Goal: Task Accomplishment & Management: Use online tool/utility

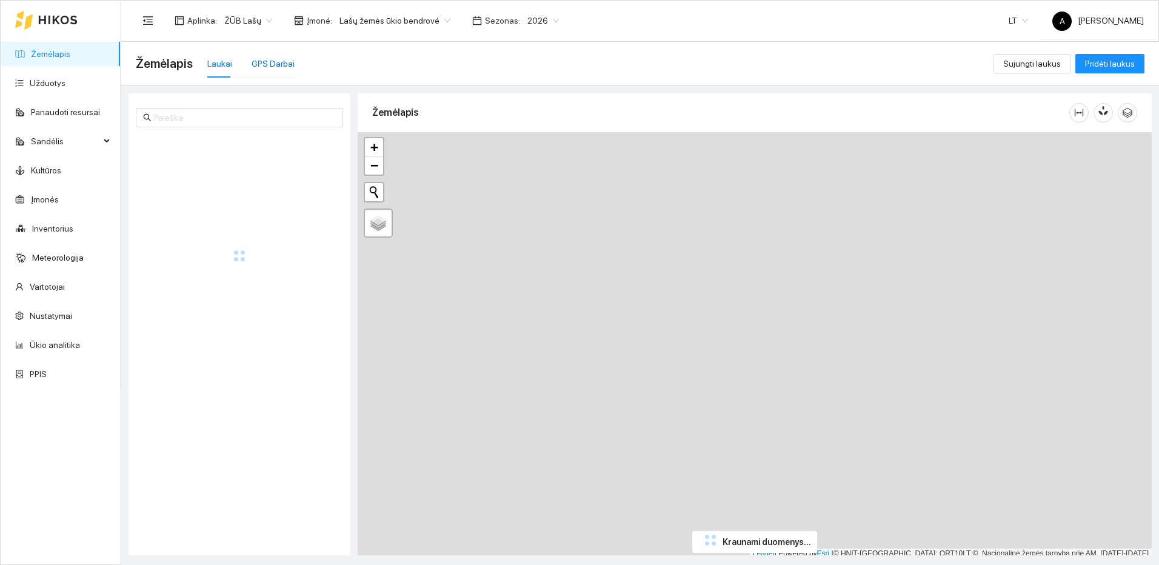
click at [277, 59] on div "GPS Darbai" at bounding box center [273, 63] width 43 height 13
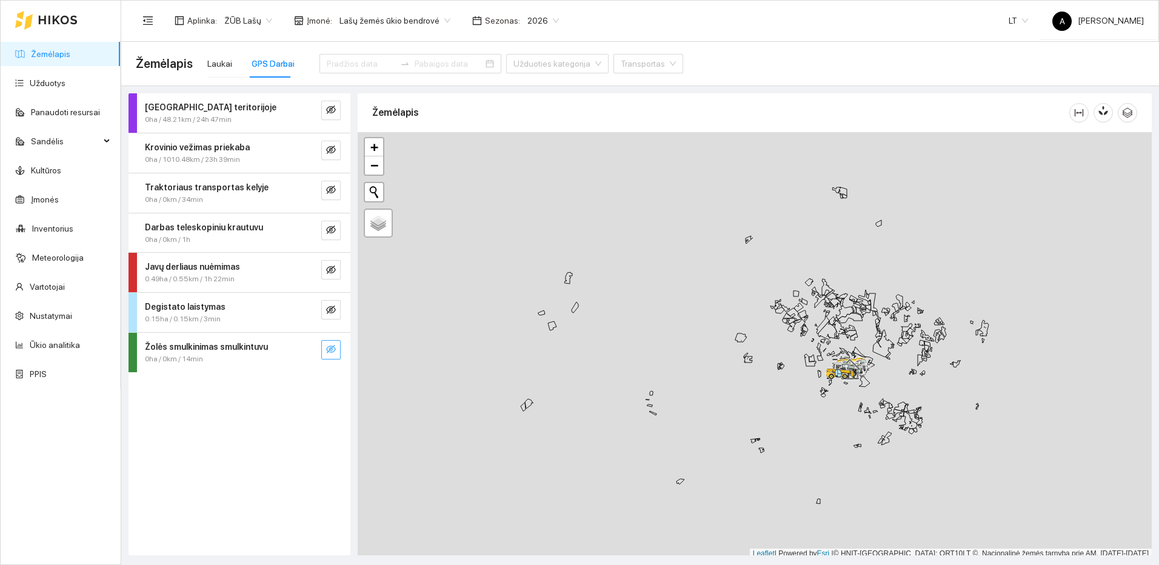
click at [331, 347] on icon "eye-invisible" at bounding box center [331, 349] width 10 height 10
click at [315, 349] on button "button" at bounding box center [306, 349] width 19 height 19
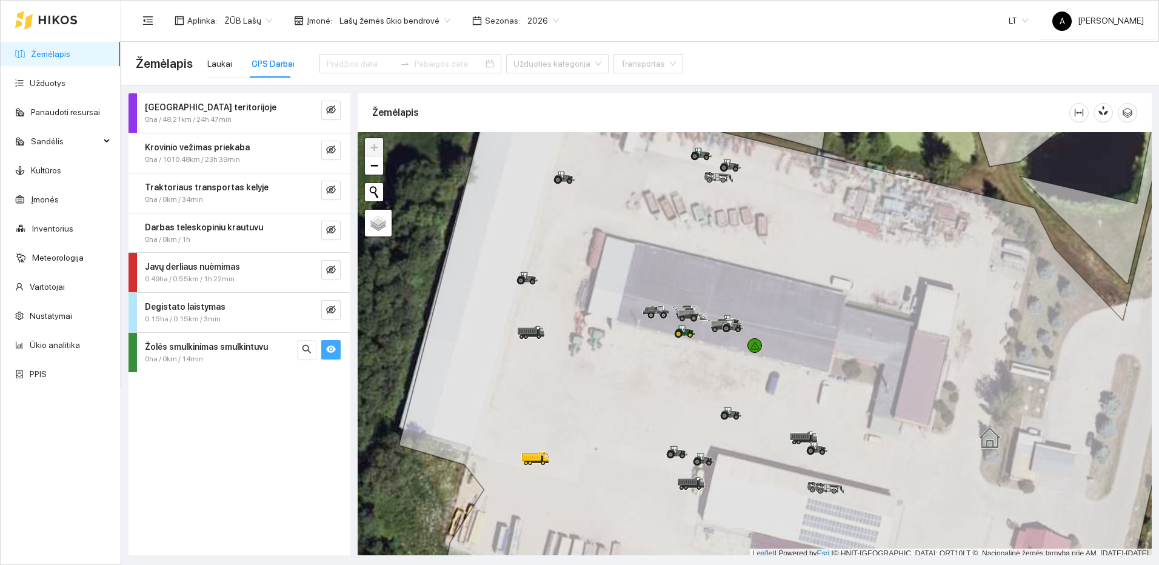
click at [327, 349] on icon "eye" at bounding box center [331, 349] width 10 height 7
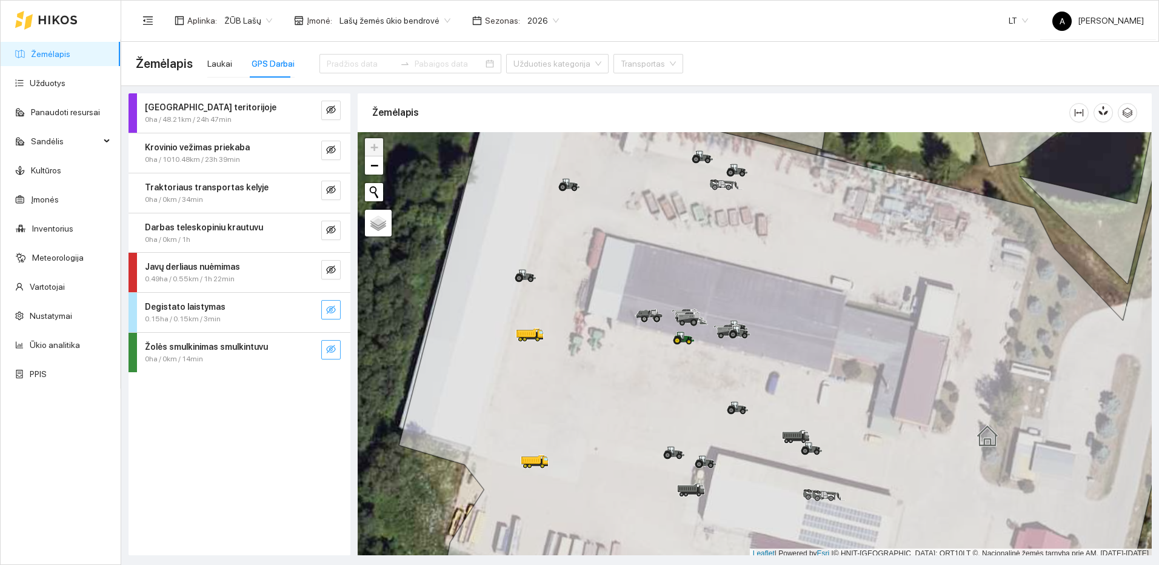
click at [340, 307] on button "button" at bounding box center [330, 309] width 19 height 19
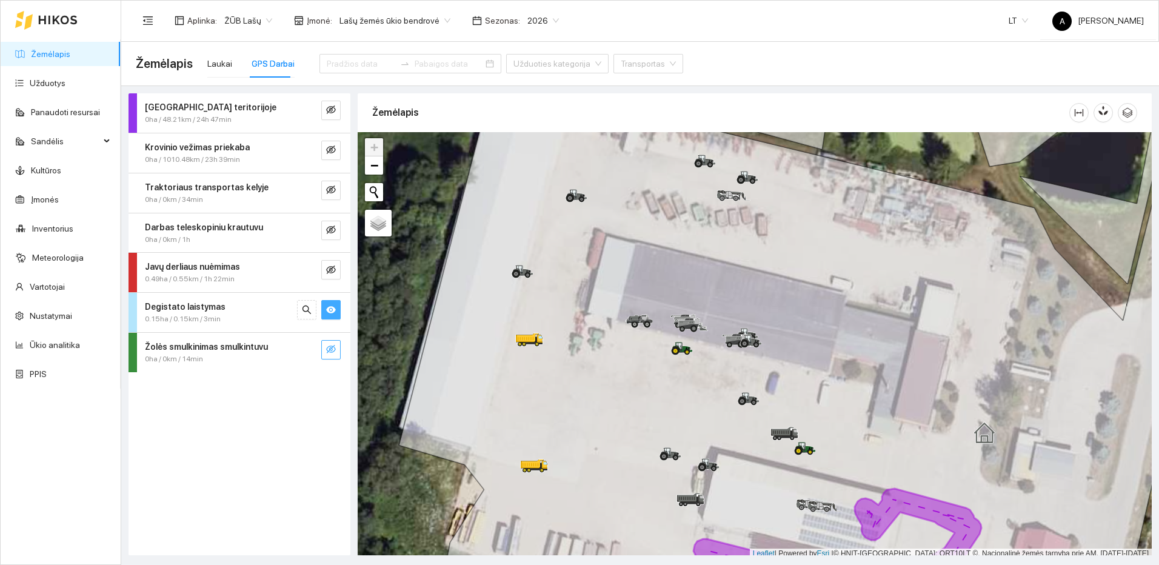
click at [338, 303] on button "button" at bounding box center [330, 309] width 19 height 19
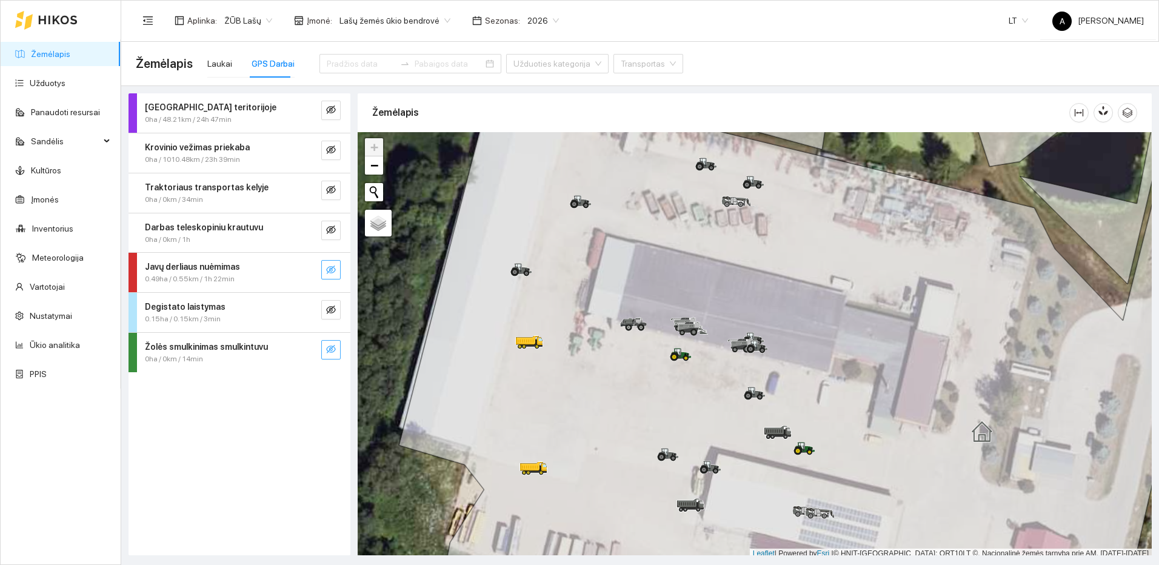
click at [334, 264] on button "button" at bounding box center [330, 269] width 19 height 19
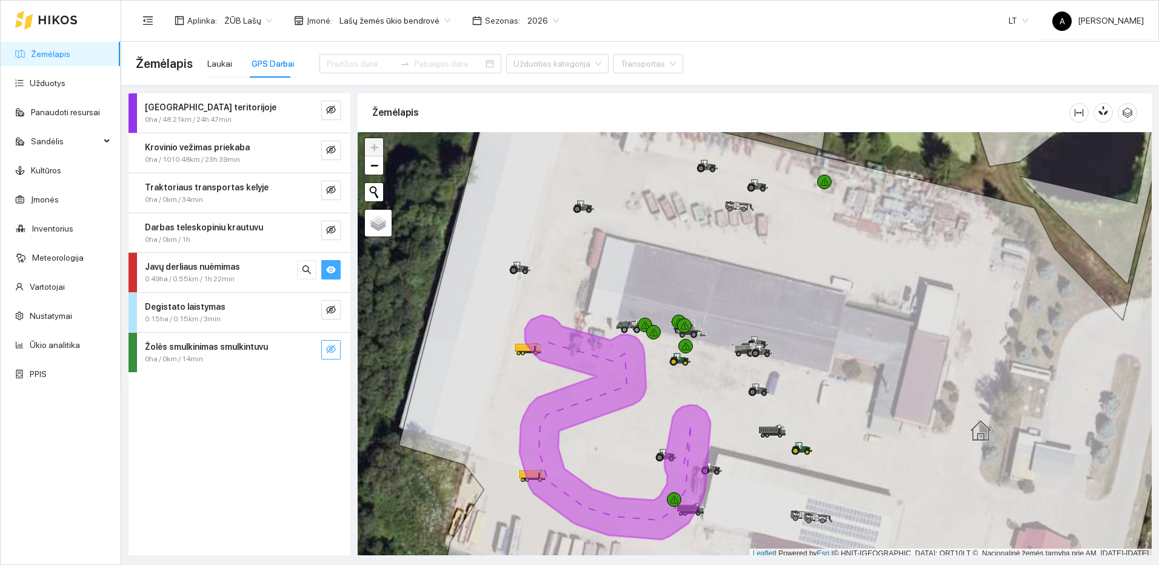
click at [331, 266] on icon "eye" at bounding box center [331, 270] width 10 height 10
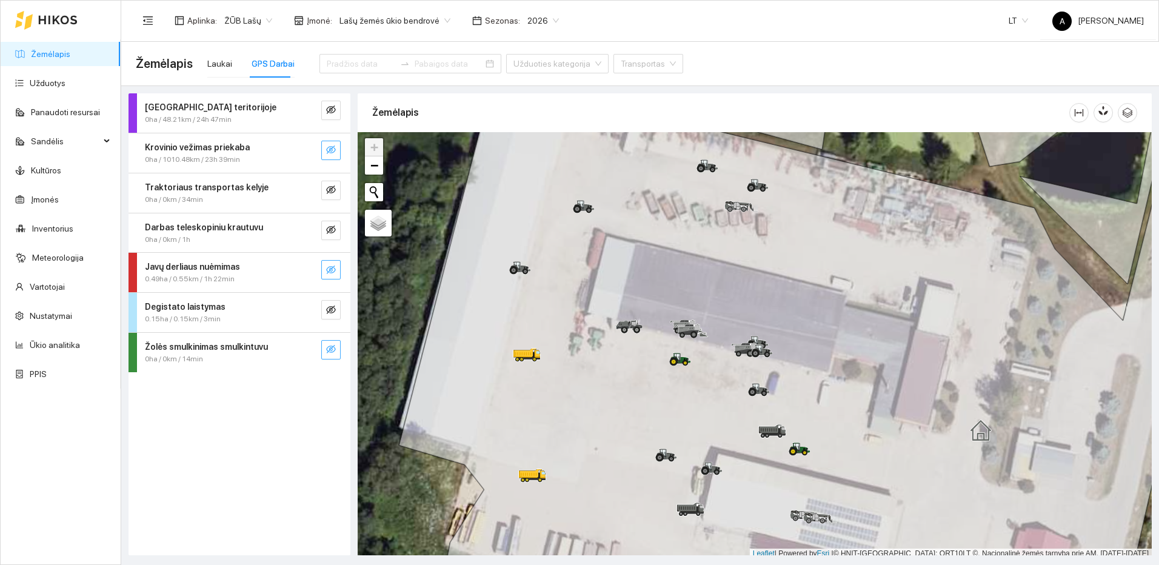
click at [335, 159] on button "button" at bounding box center [330, 150] width 19 height 19
click at [294, 153] on div "Krovinio vežimas priekaba 0ha / 1010.48km / 23h 39min" at bounding box center [216, 153] width 161 height 25
click at [312, 149] on button "button" at bounding box center [306, 150] width 19 height 19
click at [334, 144] on button "button" at bounding box center [330, 150] width 19 height 19
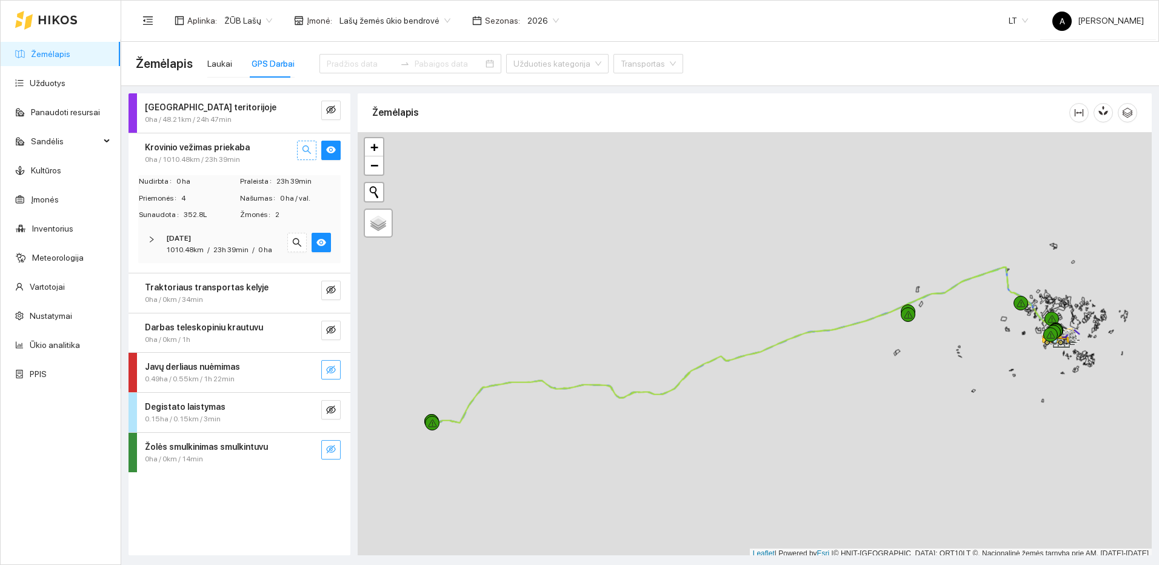
click at [310, 150] on icon "search" at bounding box center [307, 150] width 10 height 10
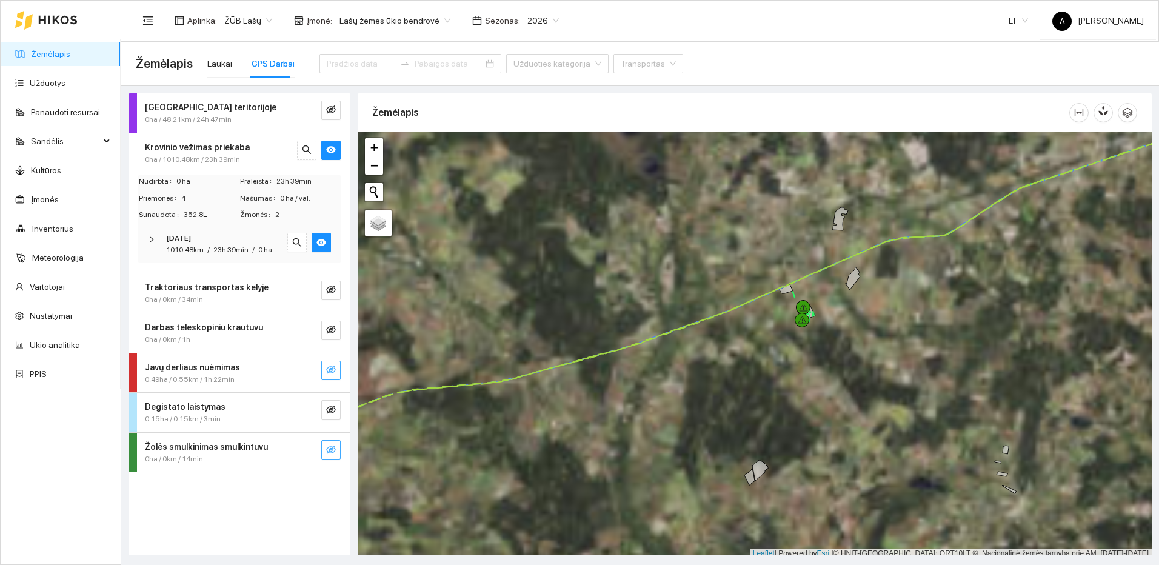
scroll to position [4, 0]
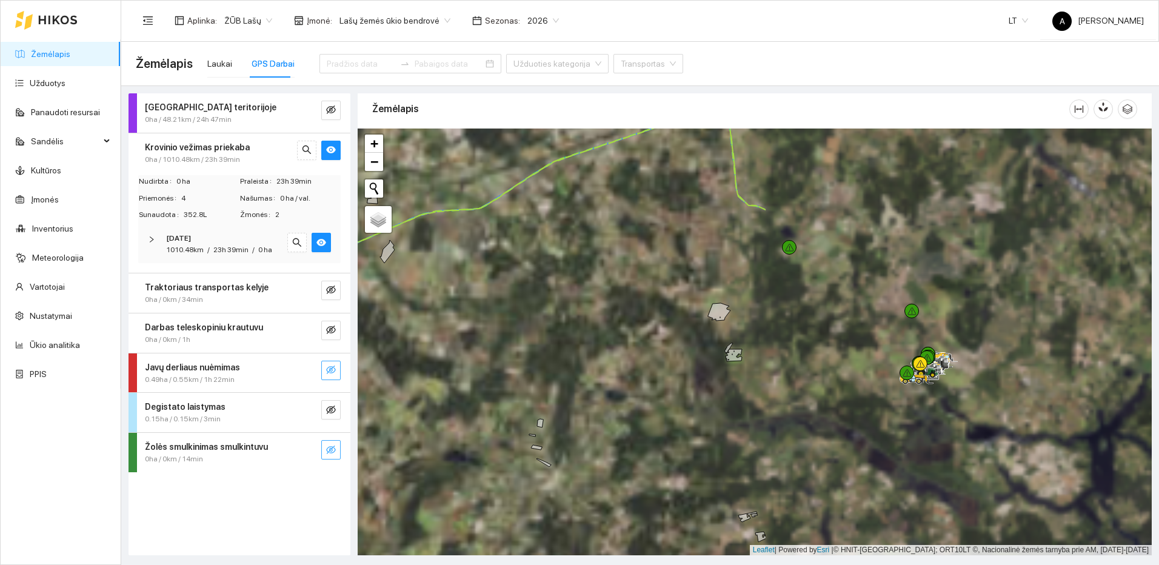
drag, startPoint x: 1052, startPoint y: 368, endPoint x: 569, endPoint y: 341, distance: 483.5
click at [569, 341] on div at bounding box center [755, 342] width 794 height 427
